Goal: Check status: Check status

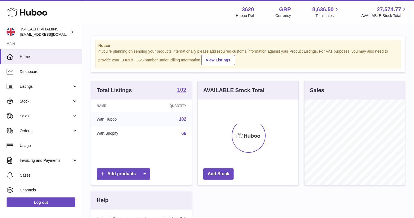
scroll to position [85, 101]
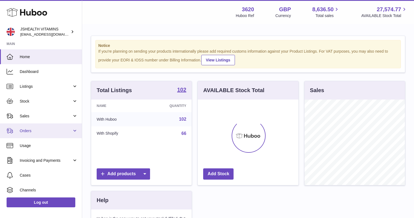
click at [35, 132] on span "Orders" at bounding box center [46, 130] width 52 height 5
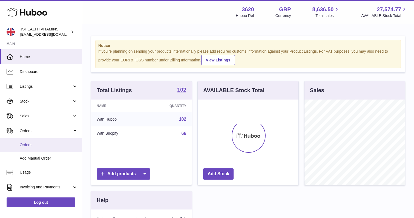
click at [38, 144] on span "Orders" at bounding box center [49, 144] width 58 height 5
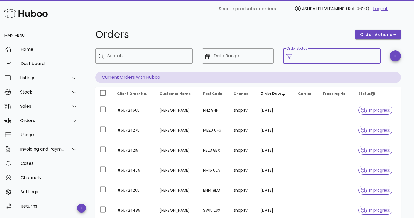
click at [337, 56] on input "Order status" at bounding box center [336, 55] width 82 height 9
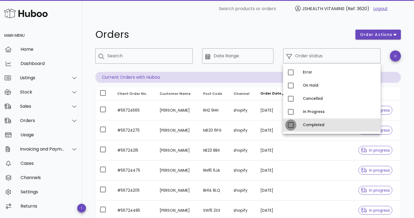
click at [293, 124] on div at bounding box center [290, 124] width 9 height 9
type input "**********"
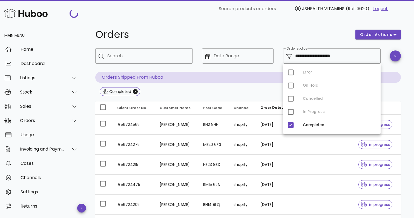
click at [277, 43] on div "**********" at bounding box center [248, 178] width 306 height 304
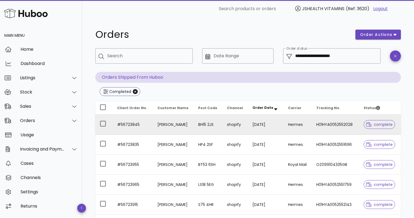
click at [251, 122] on td "30/09/2025" at bounding box center [266, 124] width 36 height 20
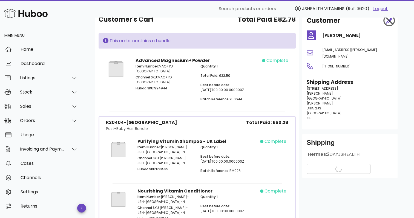
scroll to position [33, 0]
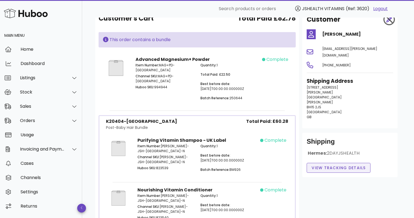
click at [326, 165] on span "View Tracking details" at bounding box center [338, 168] width 54 height 6
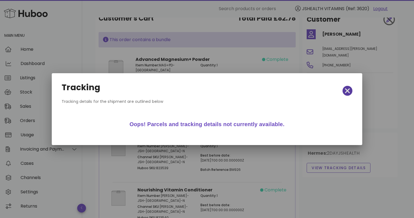
click at [348, 90] on icon "button" at bounding box center [347, 90] width 5 height 5
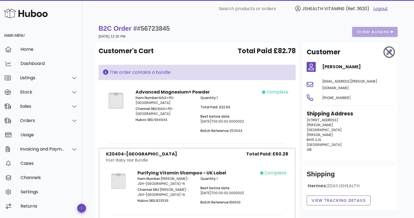
scroll to position [0, 0]
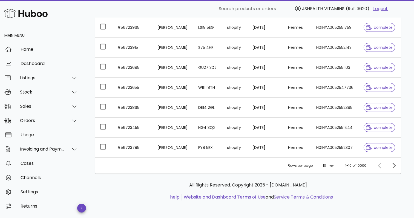
scroll to position [157, 0]
click at [395, 168] on icon "Next page" at bounding box center [393, 165] width 7 height 7
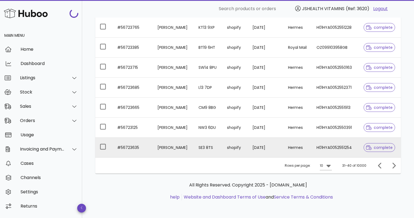
click at [191, 153] on td "Kim Peterson" at bounding box center [173, 147] width 41 height 20
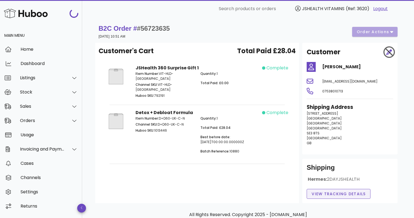
click at [335, 191] on span "View Tracking details" at bounding box center [338, 194] width 54 height 6
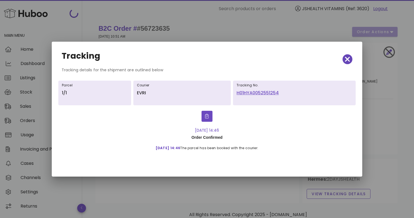
click at [346, 59] on icon "button" at bounding box center [347, 59] width 5 height 8
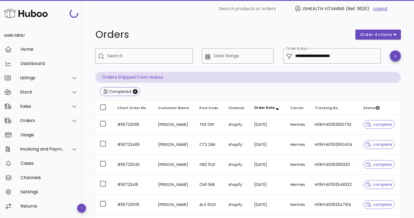
click at [269, 105] on span "Order Date" at bounding box center [264, 107] width 21 height 5
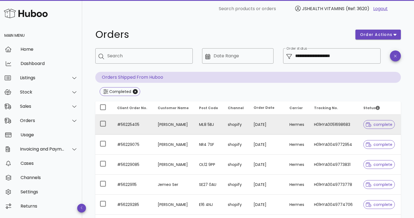
click at [223, 125] on td "ML8 5BJ" at bounding box center [209, 124] width 29 height 20
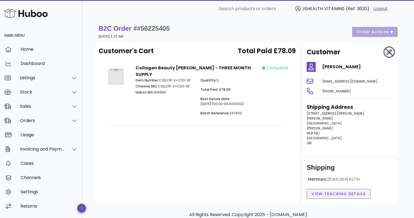
click at [331, 191] on span "View Tracking details" at bounding box center [338, 194] width 54 height 6
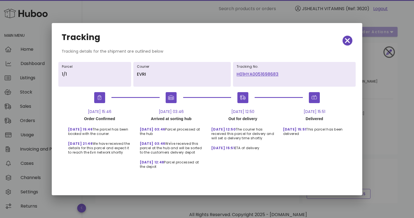
click at [346, 40] on icon "button" at bounding box center [347, 41] width 5 height 8
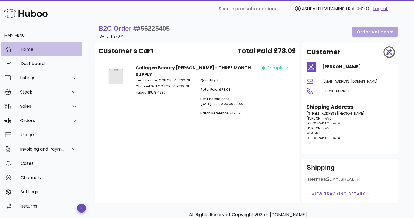
click at [28, 50] on div "Home" at bounding box center [49, 49] width 57 height 5
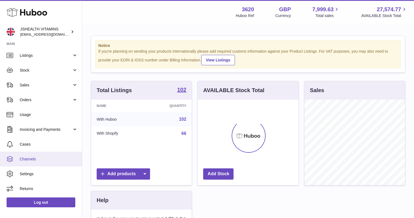
scroll to position [31, 0]
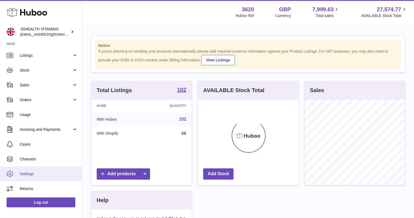
click at [29, 174] on span "Settings" at bounding box center [49, 173] width 58 height 5
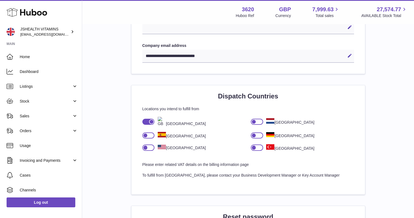
scroll to position [329, 0]
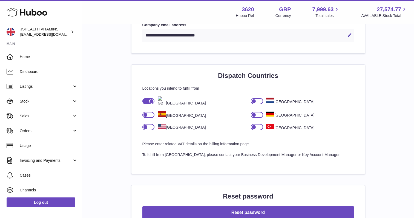
click at [367, 173] on div "**********" at bounding box center [248, 93] width 314 height 773
click at [162, 97] on img at bounding box center [162, 101] width 8 height 10
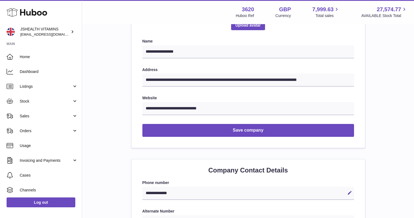
scroll to position [1, 0]
